Goal: Navigation & Orientation: Find specific page/section

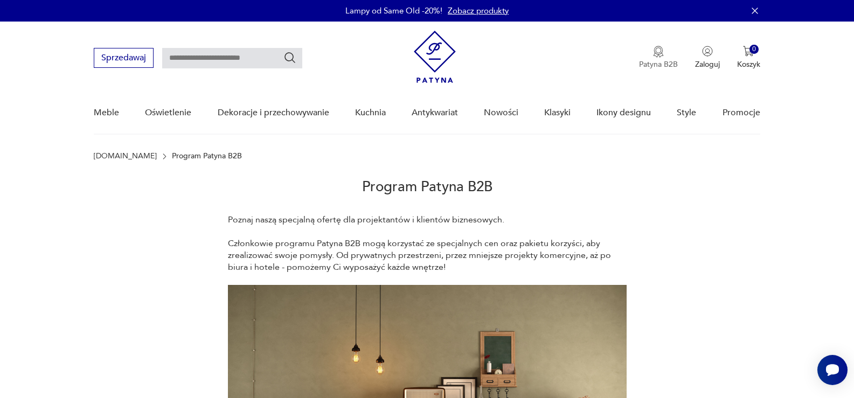
click at [653, 54] on img "button" at bounding box center [658, 52] width 11 height 12
click at [657, 52] on img "button" at bounding box center [658, 52] width 11 height 12
click at [654, 60] on p "Patyna B2B" at bounding box center [658, 64] width 39 height 10
click at [696, 115] on link "Zaloguj się jako sprzedawca" at bounding box center [699, 114] width 124 height 27
